Goal: Find specific page/section: Find specific page/section

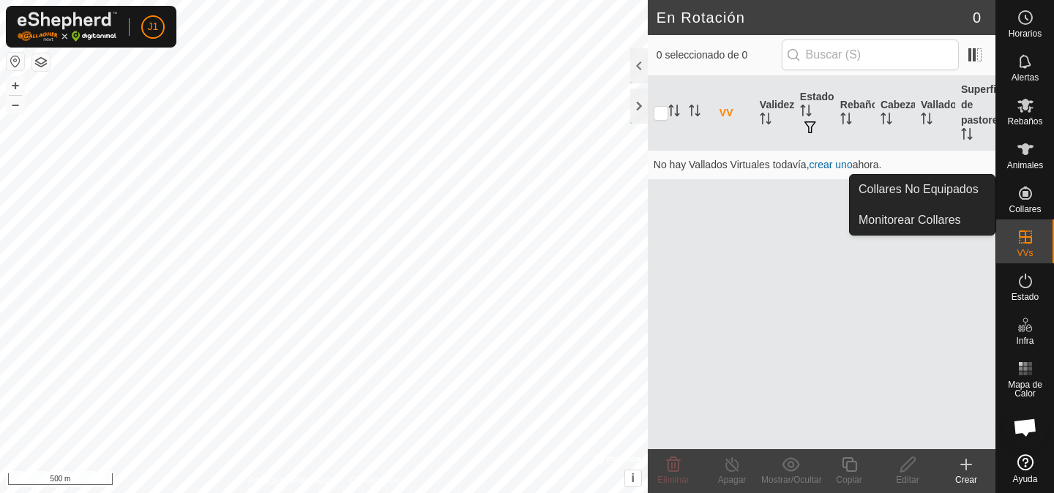
click at [1018, 182] on es-neckbands-svg-icon at bounding box center [1025, 193] width 26 height 23
click at [972, 187] on span "Collares No Equipados" at bounding box center [919, 190] width 120 height 18
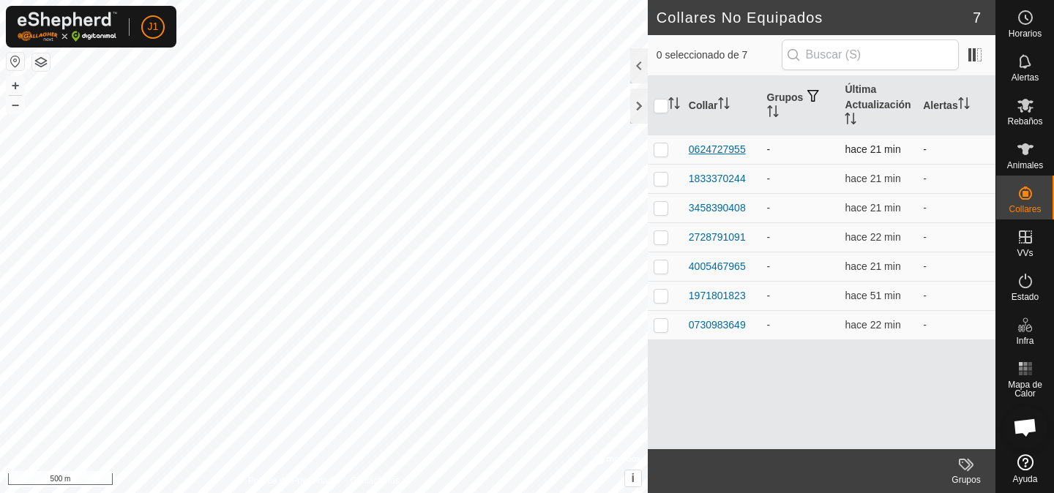
click at [733, 152] on div "0624727955" at bounding box center [717, 149] width 57 height 15
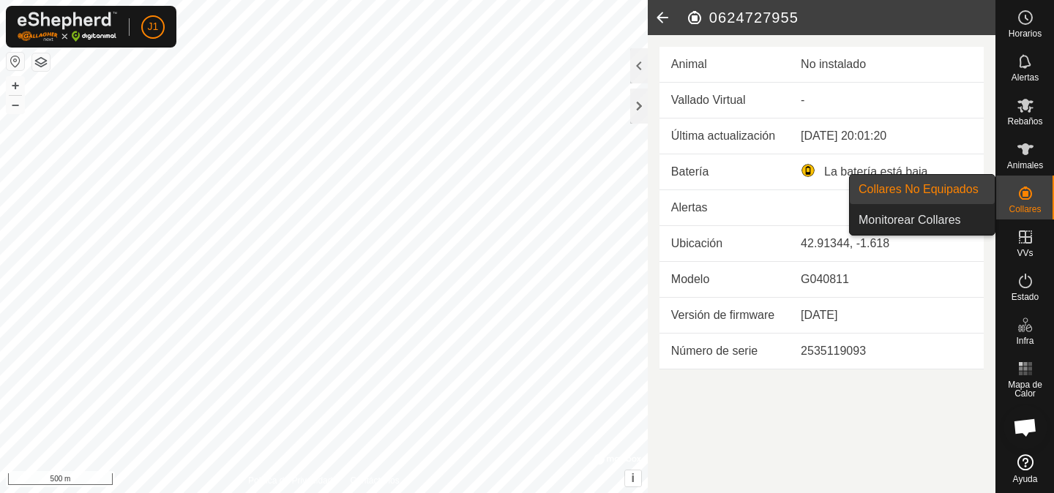
click at [974, 194] on span "Collares No Equipados" at bounding box center [919, 190] width 120 height 18
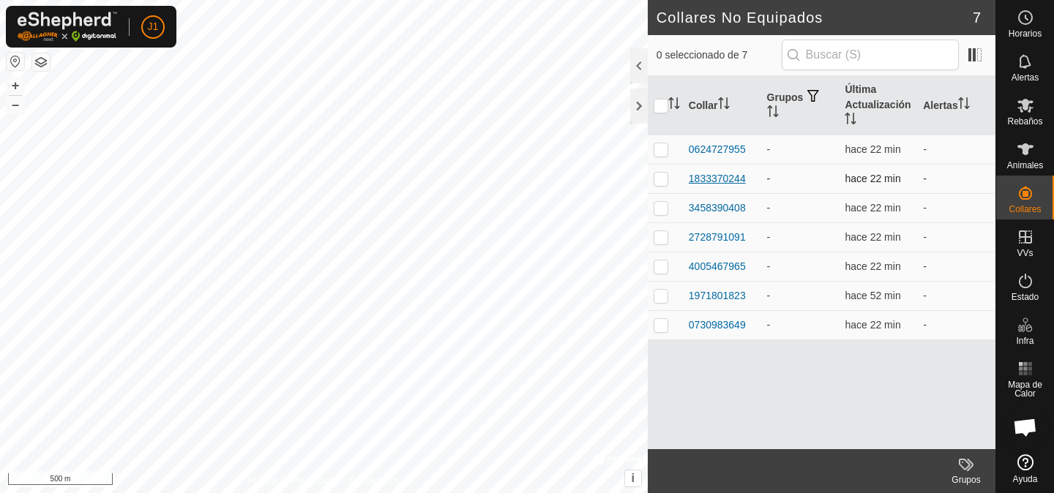
click at [733, 180] on div "1833370244" at bounding box center [717, 178] width 57 height 15
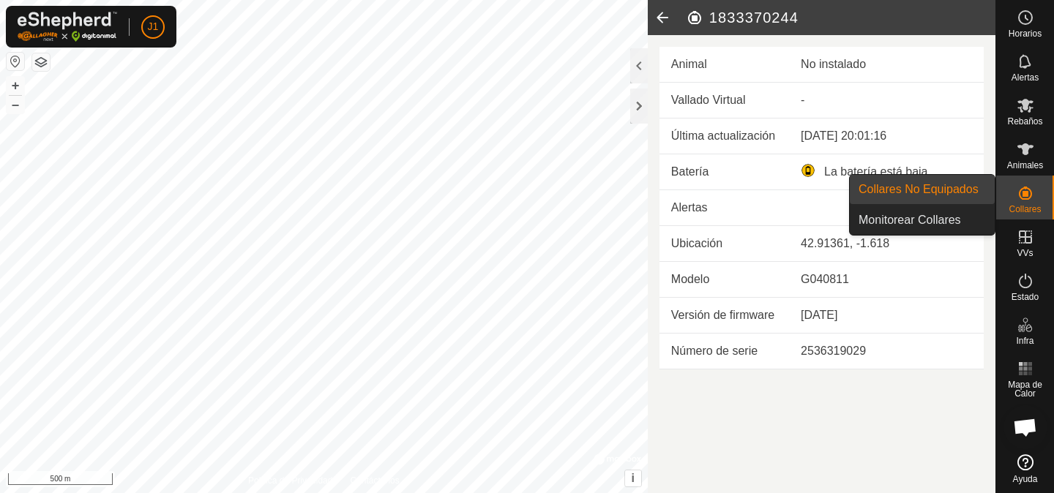
click at [1028, 186] on icon at bounding box center [1026, 193] width 18 height 18
click at [958, 190] on span "Collares No Equipados" at bounding box center [919, 190] width 120 height 18
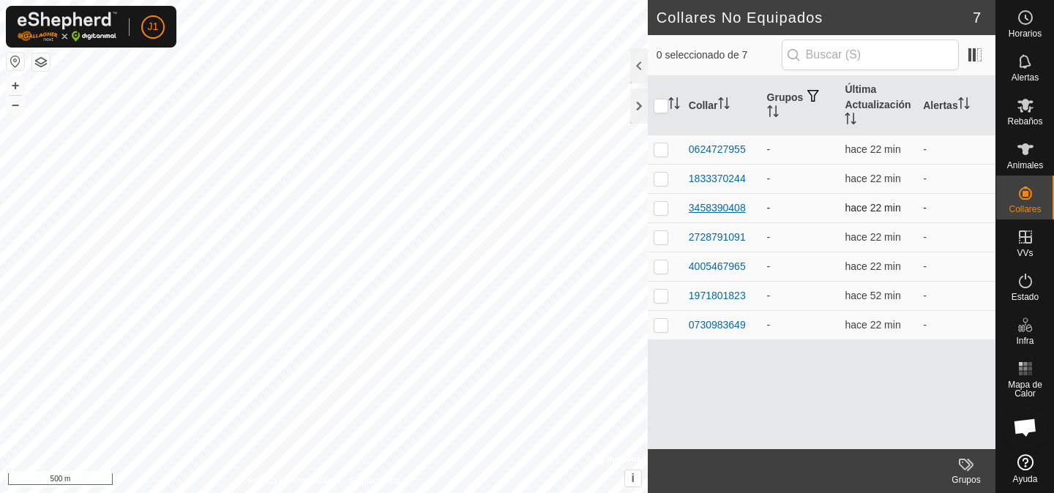
click at [725, 214] on div "3458390408" at bounding box center [717, 208] width 57 height 15
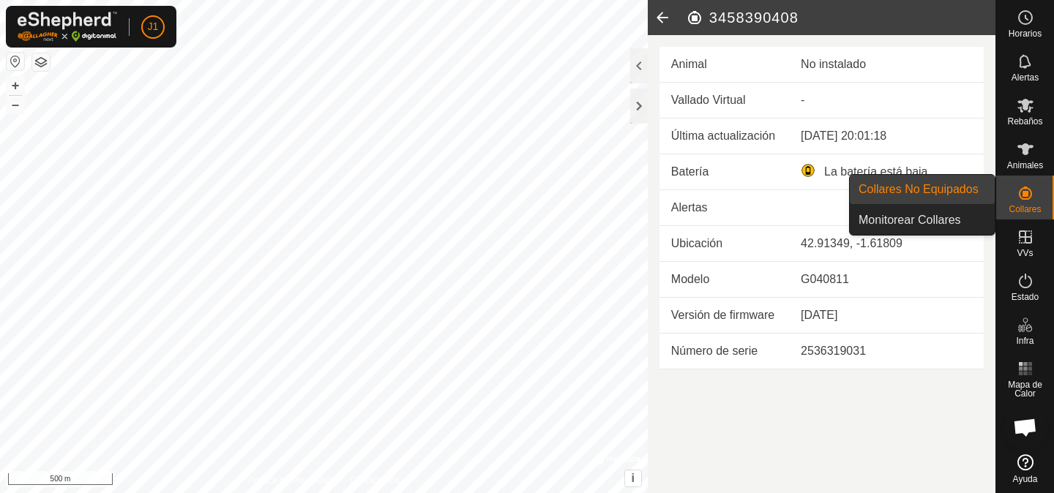
click at [1022, 207] on span "Collares" at bounding box center [1025, 209] width 32 height 9
click at [960, 195] on span "Collares No Equipados" at bounding box center [919, 190] width 120 height 18
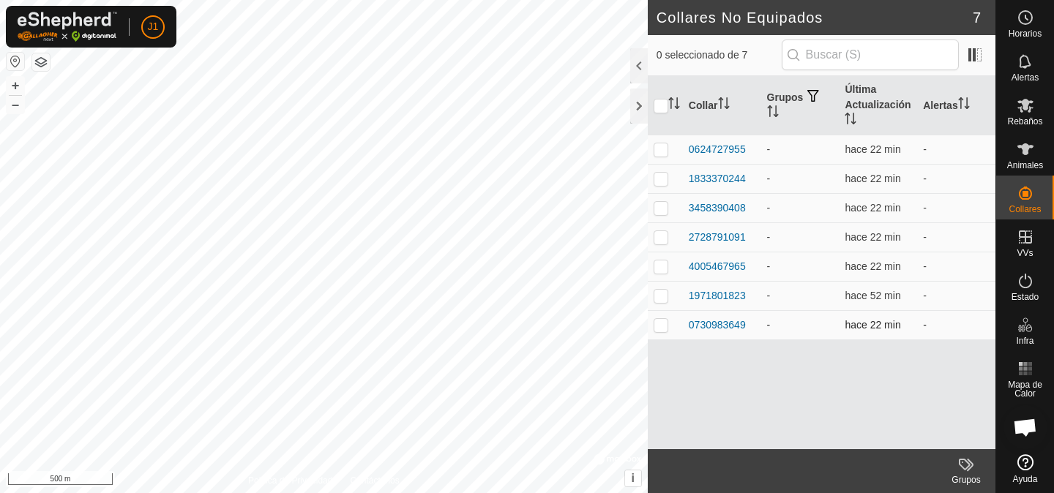
click at [746, 332] on div "0730983649" at bounding box center [722, 325] width 67 height 15
click at [736, 329] on div "0730983649" at bounding box center [717, 325] width 57 height 15
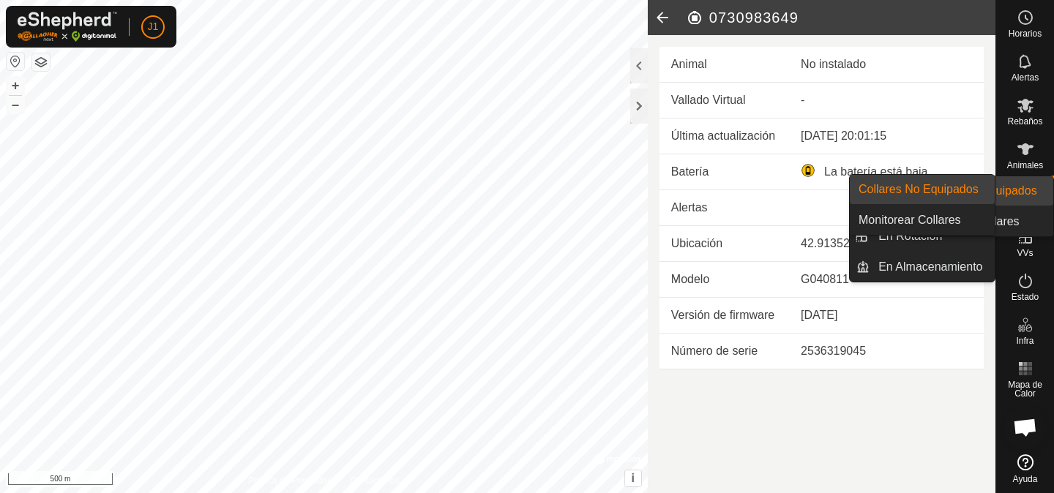
click at [1037, 199] on es-neckbands-svg-icon at bounding box center [1025, 193] width 26 height 23
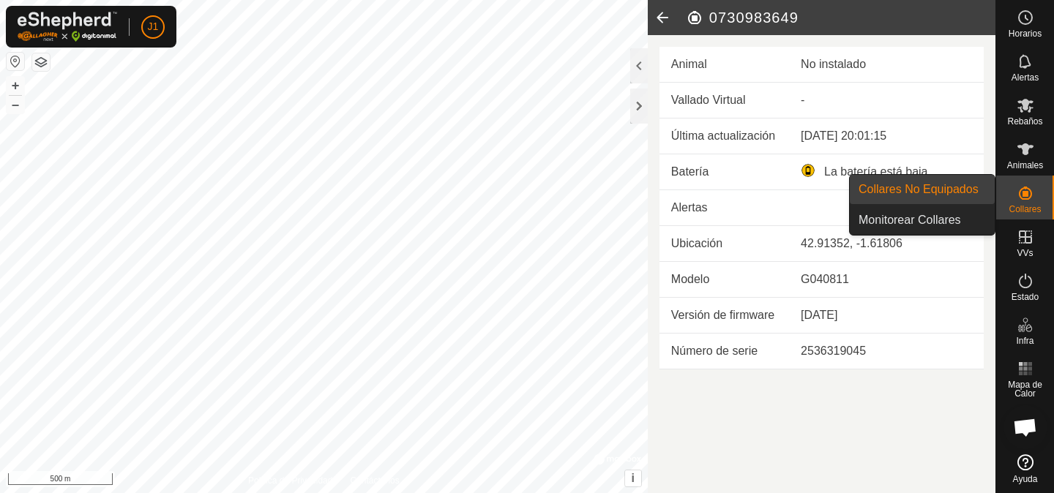
click at [950, 206] on link "Monitorear Collares" at bounding box center [922, 220] width 145 height 29
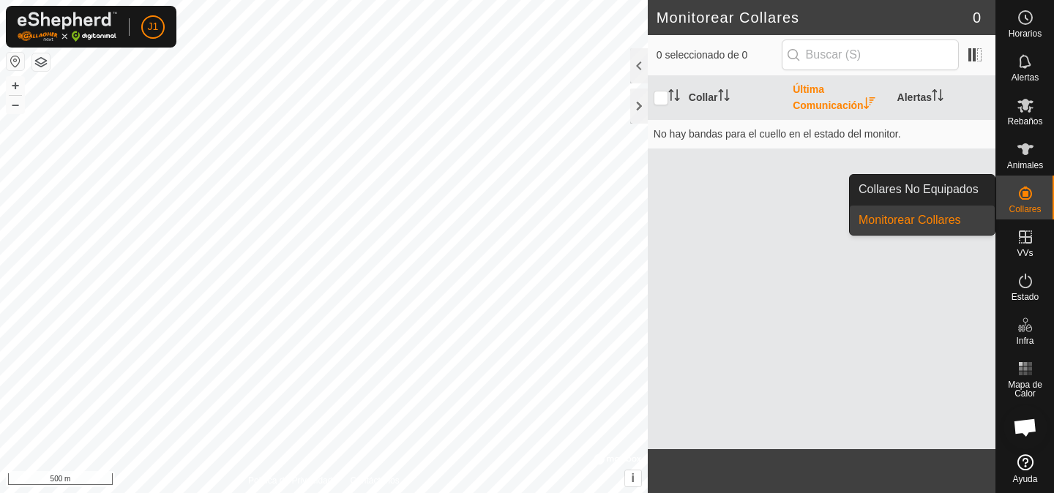
click at [1012, 198] on es-neckbands-svg-icon at bounding box center [1025, 193] width 26 height 23
click at [980, 190] on link "Collares No Equipados" at bounding box center [922, 189] width 145 height 29
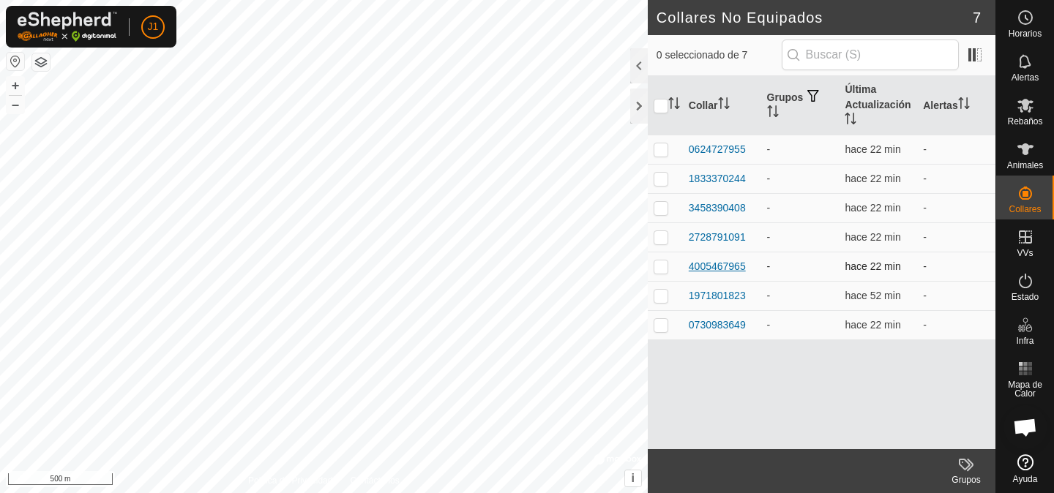
click at [706, 265] on div "4005467965" at bounding box center [717, 266] width 57 height 15
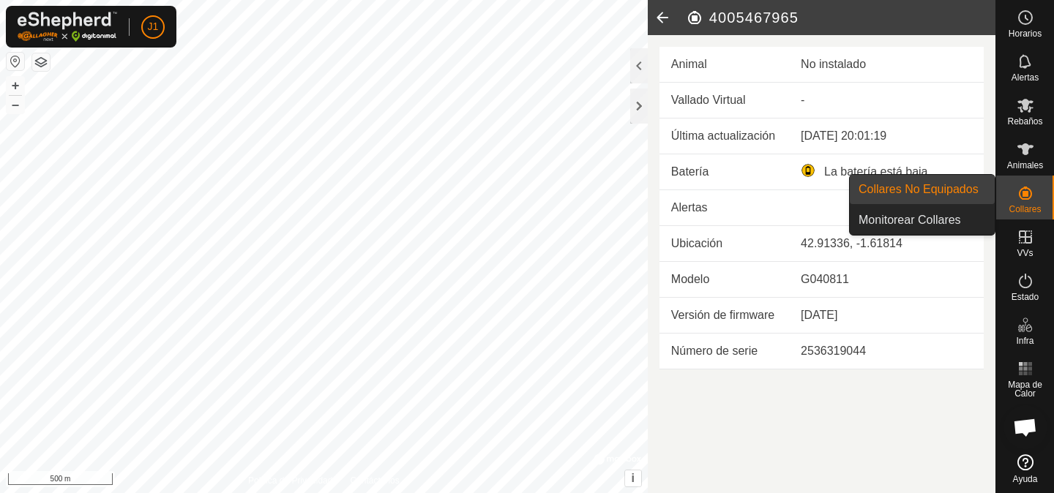
click at [1025, 198] on icon at bounding box center [1025, 193] width 13 height 13
click at [978, 179] on link "Collares No Equipados" at bounding box center [922, 189] width 145 height 29
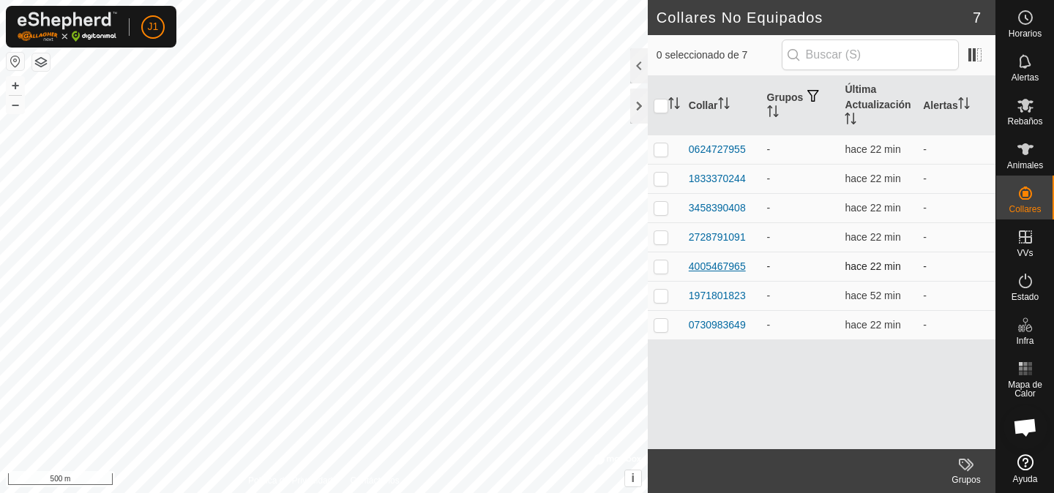
click at [699, 269] on div "4005467965" at bounding box center [717, 266] width 57 height 15
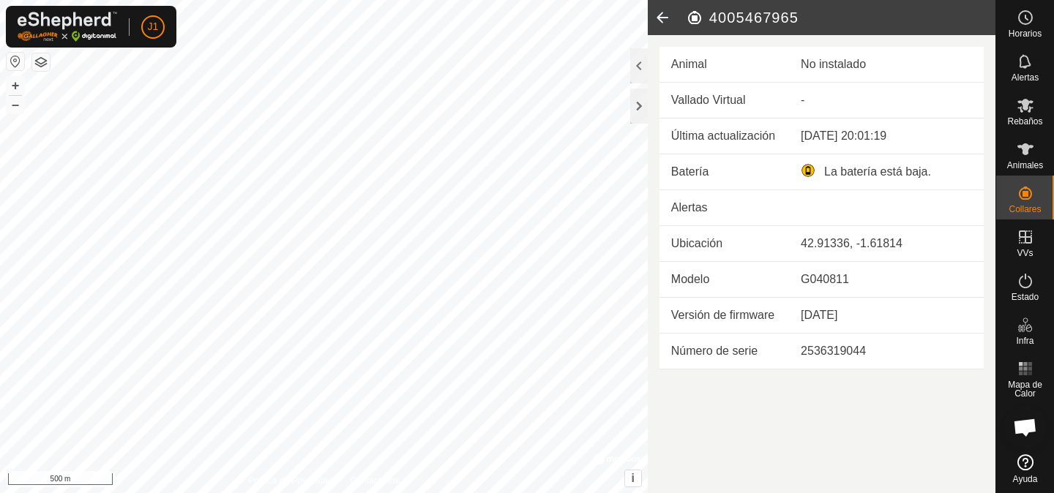
click at [664, 15] on icon at bounding box center [662, 17] width 29 height 35
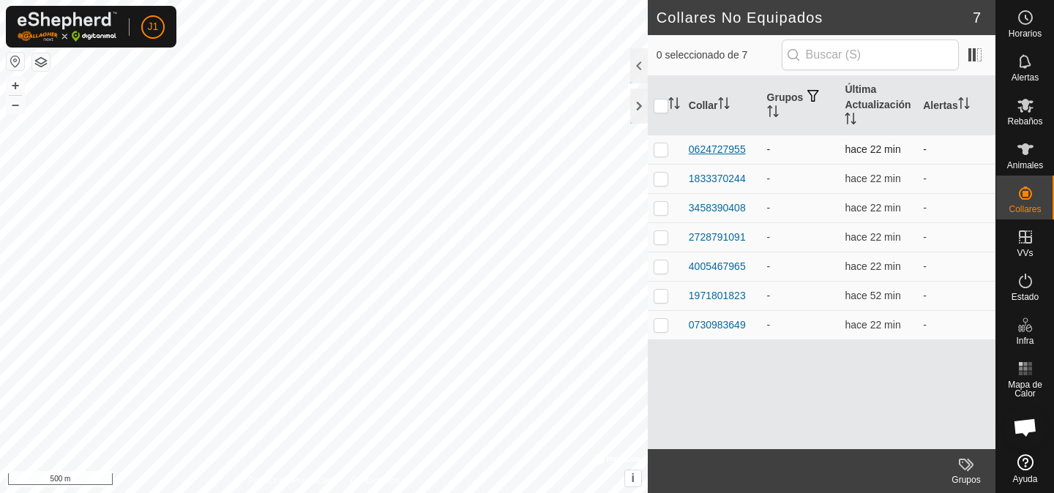
click at [711, 151] on div "0624727955" at bounding box center [717, 149] width 57 height 15
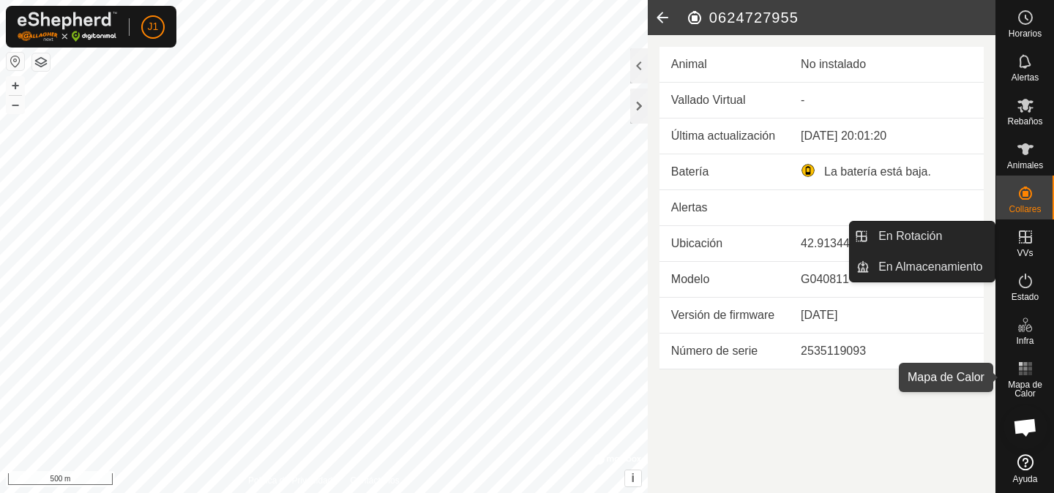
click at [1034, 383] on span "Mapa de Calor" at bounding box center [1025, 390] width 51 height 18
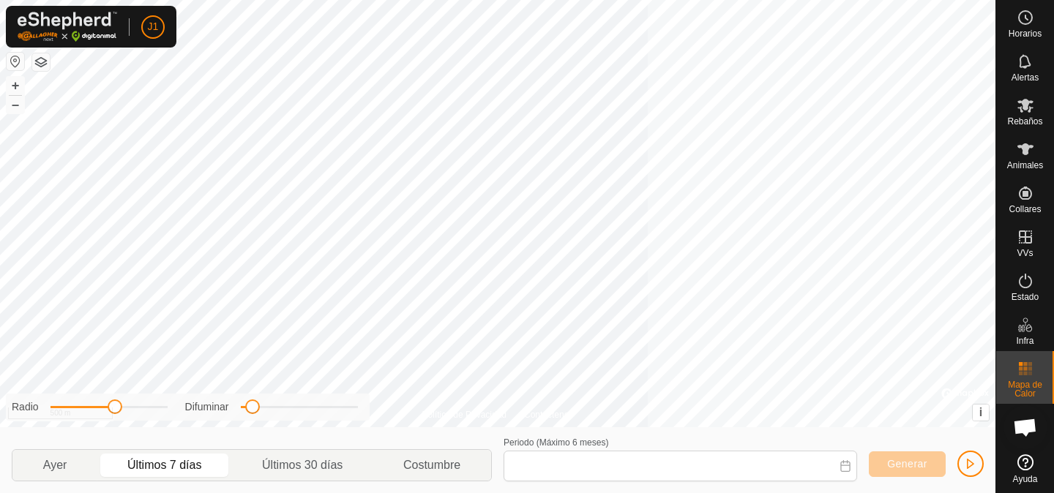
type input "[DATE] - [DATE]"
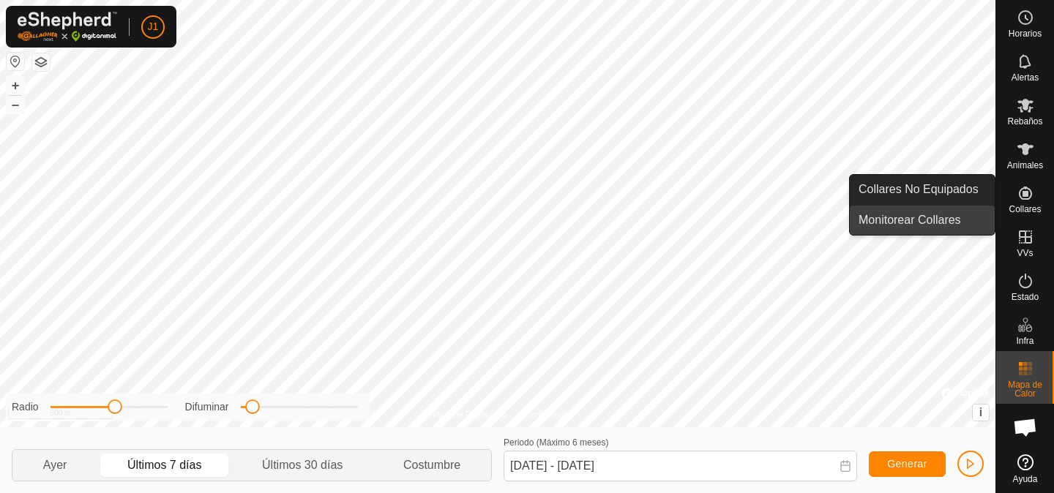
click at [974, 225] on link "Monitorear Collares" at bounding box center [922, 220] width 145 height 29
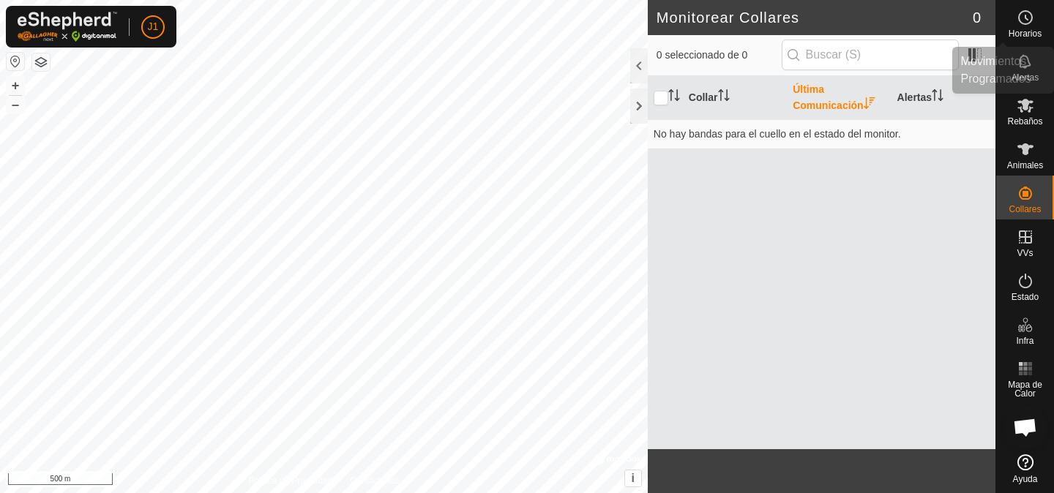
click at [1034, 29] on span "Horarios" at bounding box center [1025, 33] width 33 height 9
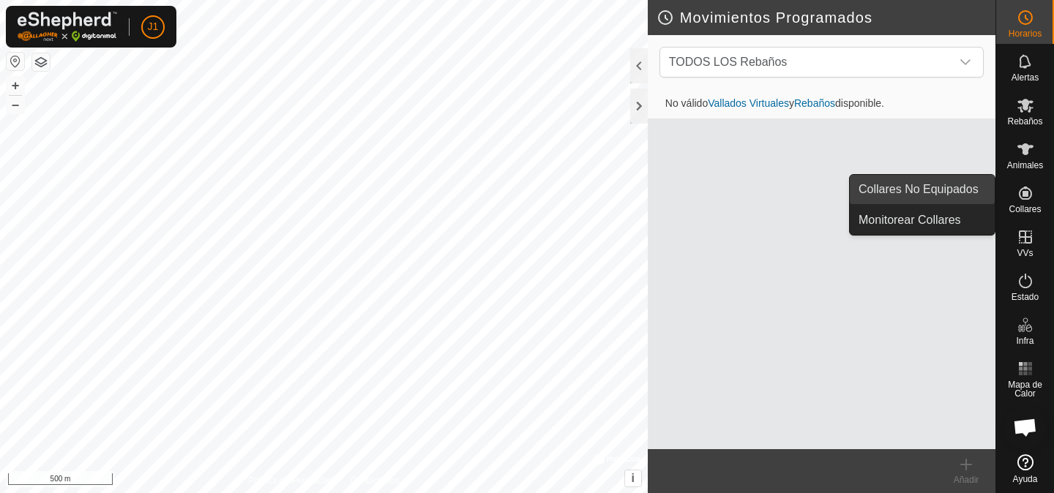
click at [974, 182] on span "Collares No Equipados" at bounding box center [919, 190] width 120 height 18
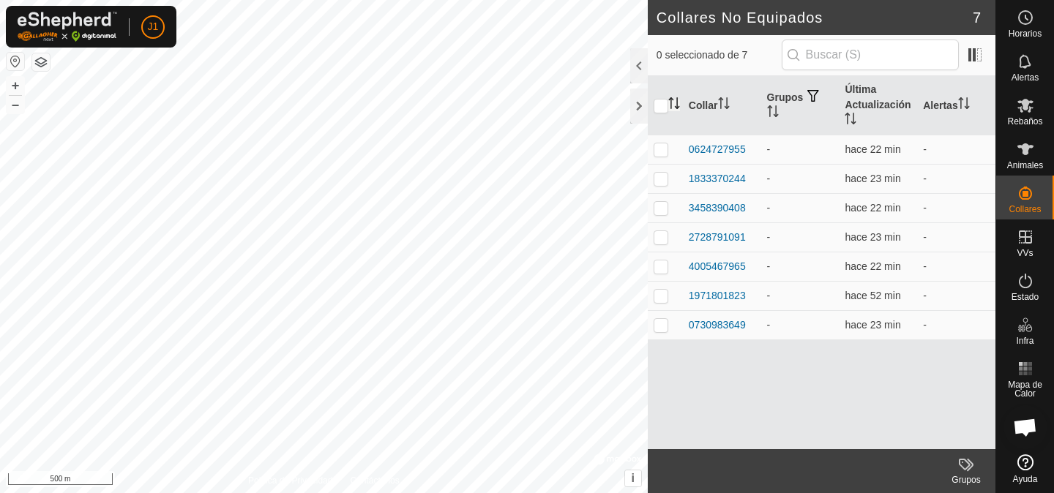
click at [669, 101] on icon "Activar para ordenar" at bounding box center [674, 103] width 12 height 12
click at [662, 105] on input "checkbox" at bounding box center [661, 106] width 15 height 15
checkbox input "true"
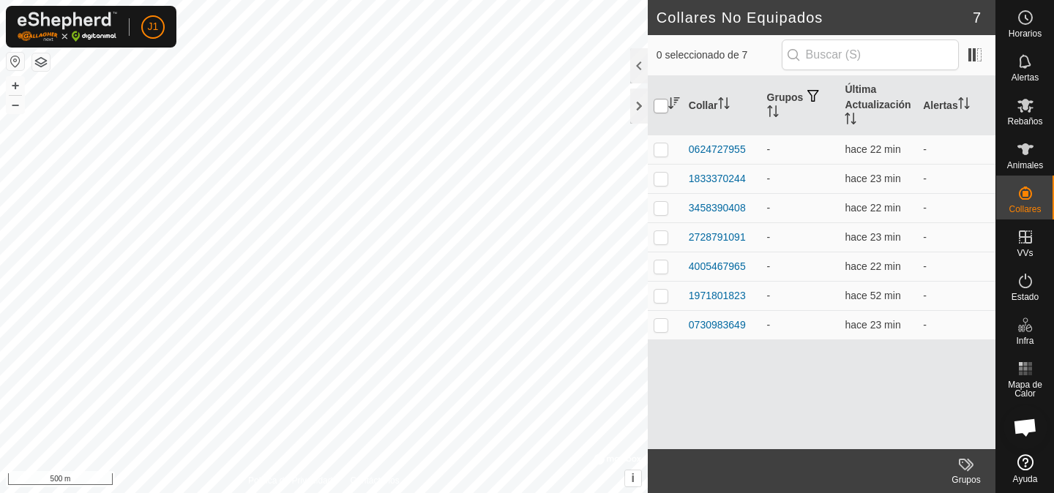
checkbox input "true"
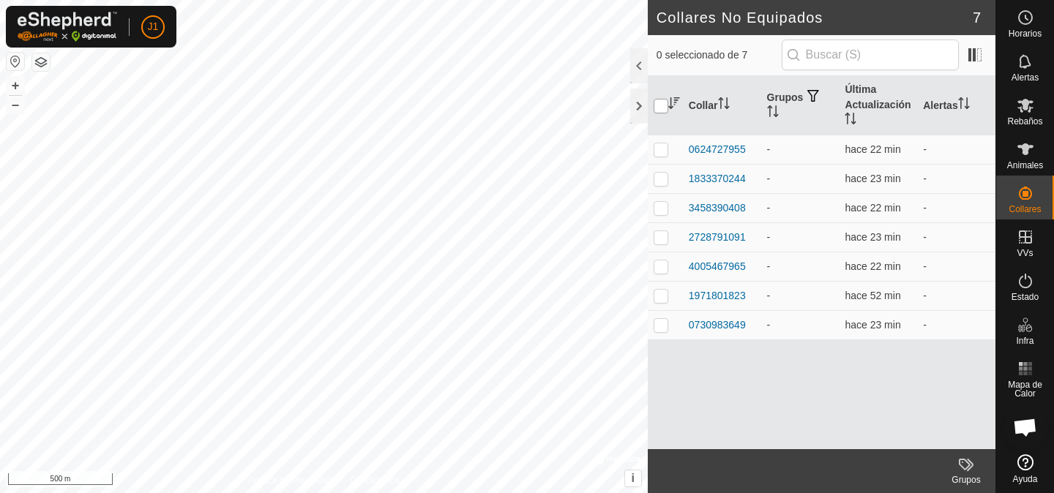
checkbox input "true"
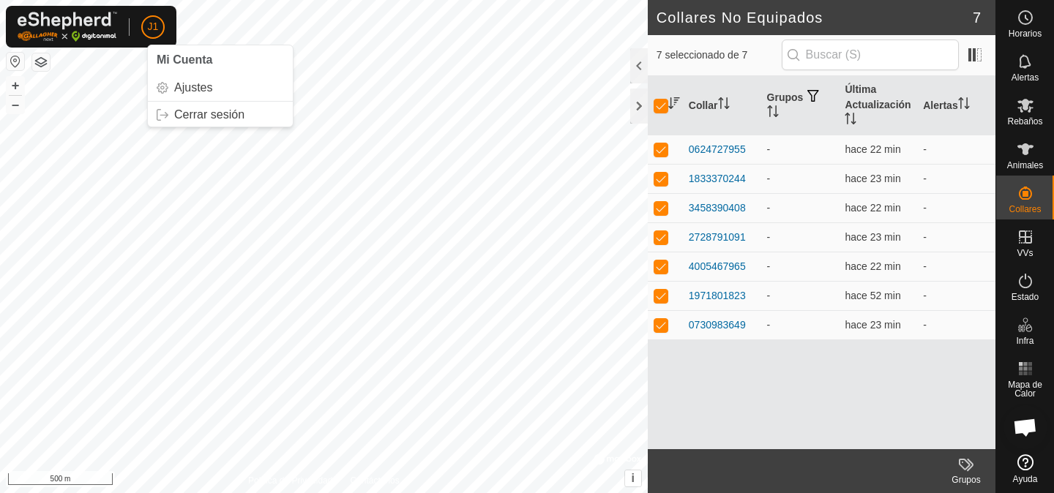
click at [149, 33] on span "J1" at bounding box center [153, 26] width 11 height 15
click at [23, 58] on button "button" at bounding box center [16, 62] width 18 height 18
click at [13, 61] on button "button" at bounding box center [16, 62] width 18 height 18
click at [38, 62] on button "button" at bounding box center [41, 62] width 18 height 18
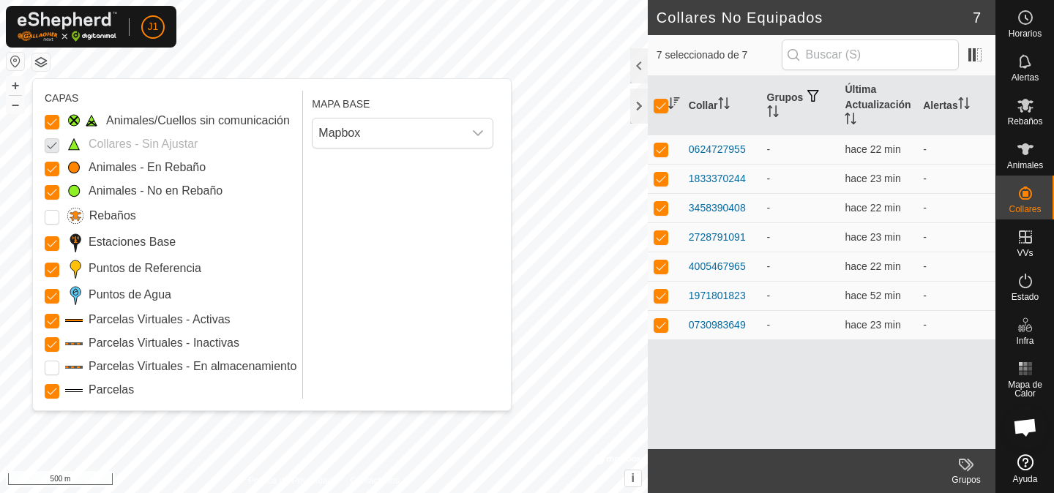
click at [50, 143] on p-checkbox at bounding box center [52, 144] width 15 height 18
click at [477, 141] on div "dropdown trigger" at bounding box center [477, 133] width 29 height 29
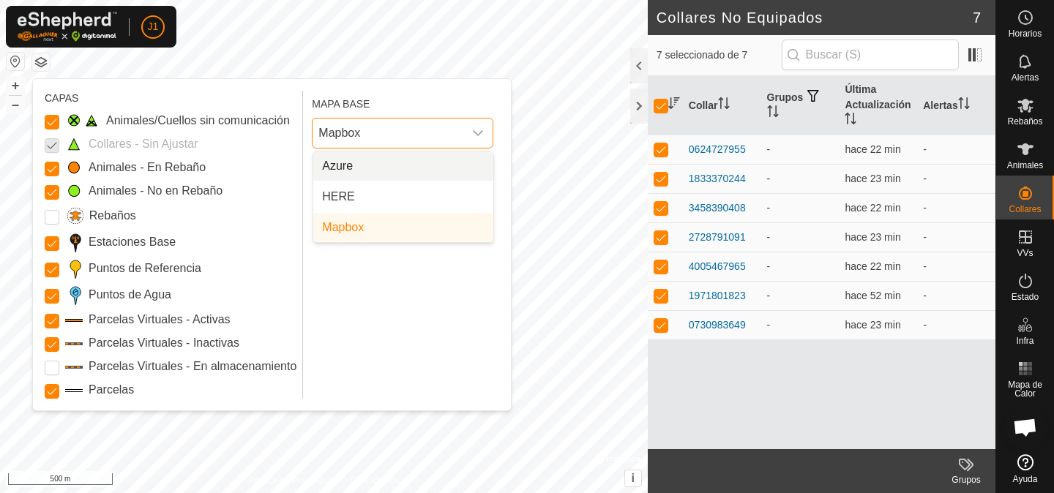
click at [391, 169] on li "Azure" at bounding box center [403, 166] width 180 height 29
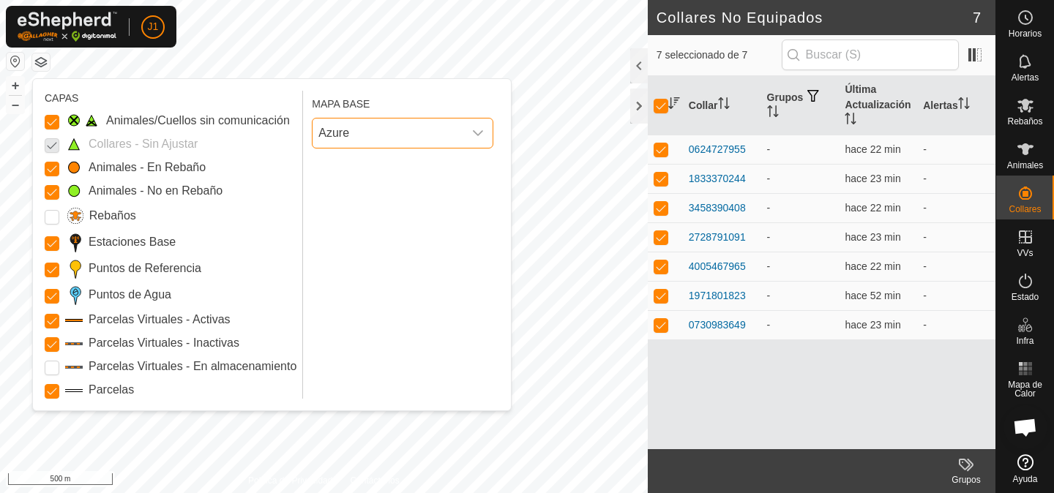
click at [482, 133] on icon "dropdown trigger" at bounding box center [478, 133] width 12 height 12
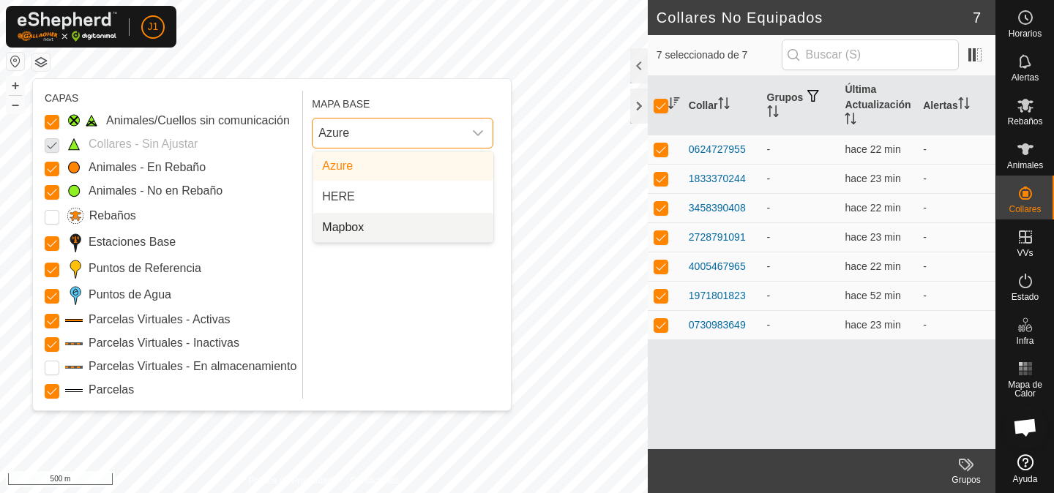
click at [390, 231] on li "Mapbox" at bounding box center [403, 227] width 180 height 29
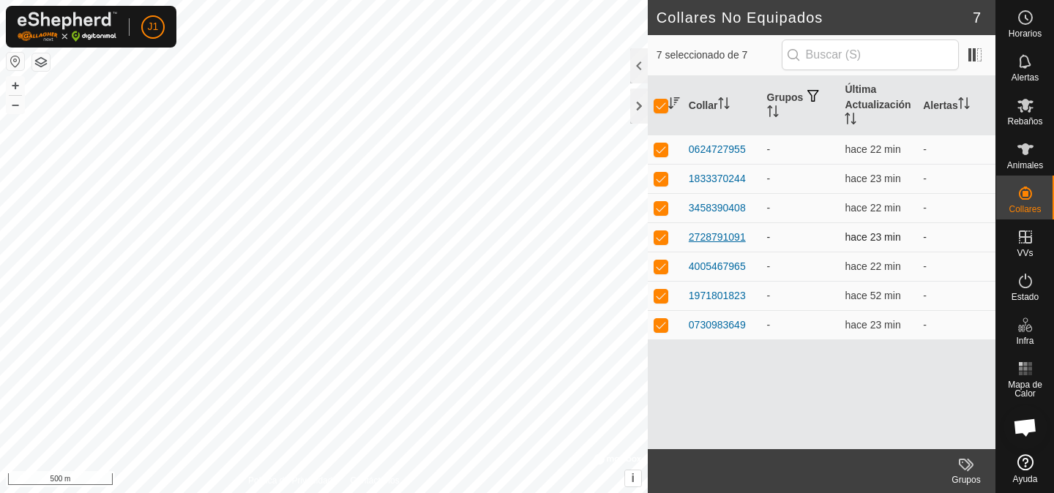
click at [728, 232] on div "2728791091" at bounding box center [717, 237] width 57 height 15
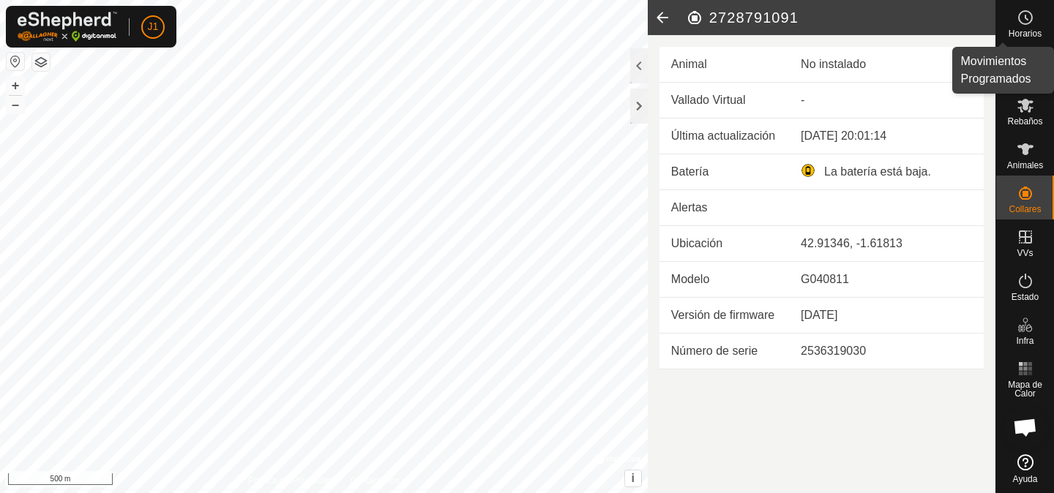
click at [1023, 27] on es-schedule-vp-svg-icon at bounding box center [1025, 17] width 26 height 23
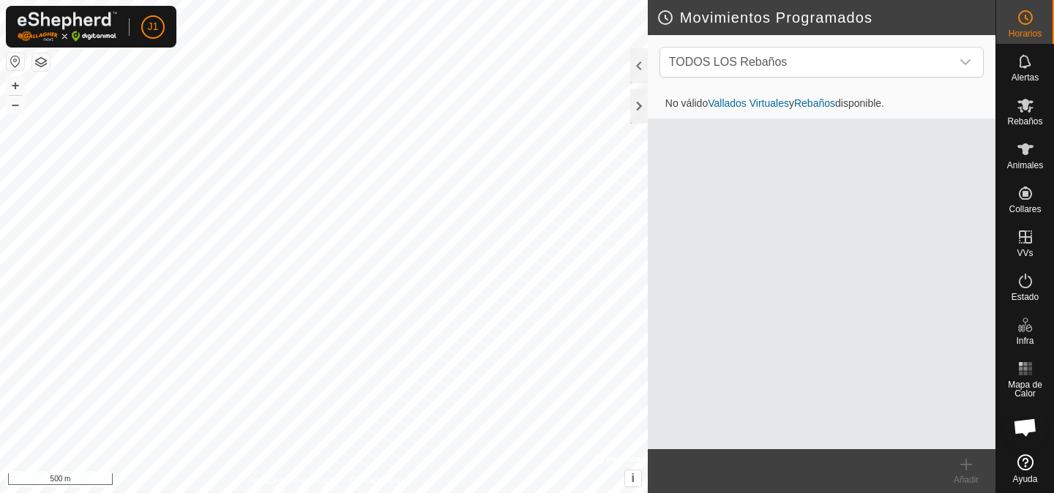
click at [76, 27] on img at bounding box center [68, 27] width 100 height 30
click at [74, 21] on img at bounding box center [68, 27] width 100 height 30
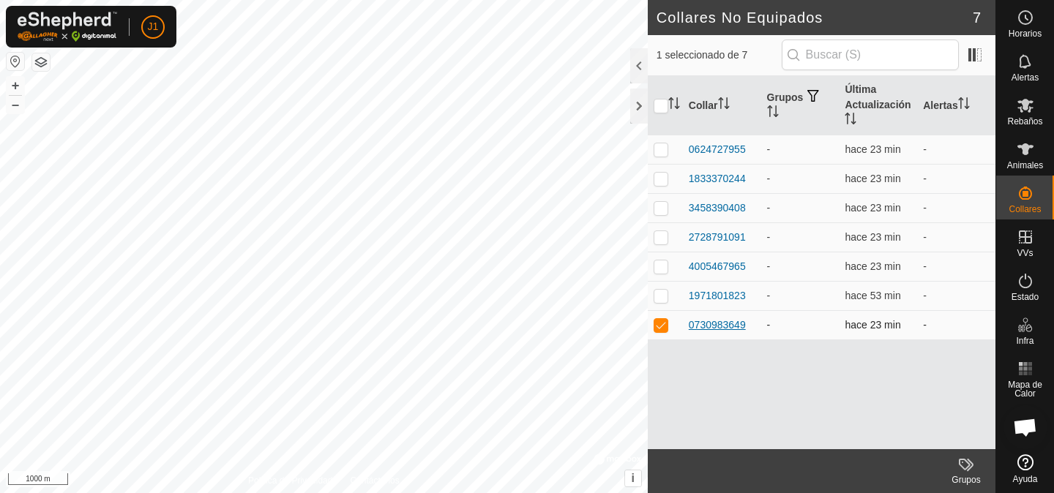
click at [717, 324] on div "0730983649" at bounding box center [717, 325] width 57 height 15
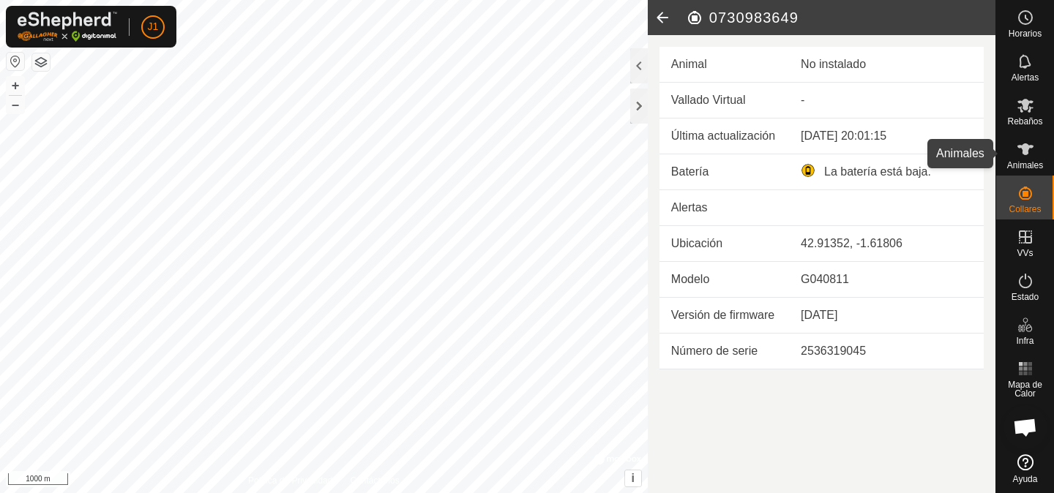
click at [1022, 154] on icon at bounding box center [1026, 150] width 18 height 18
